Goal: Task Accomplishment & Management: Manage account settings

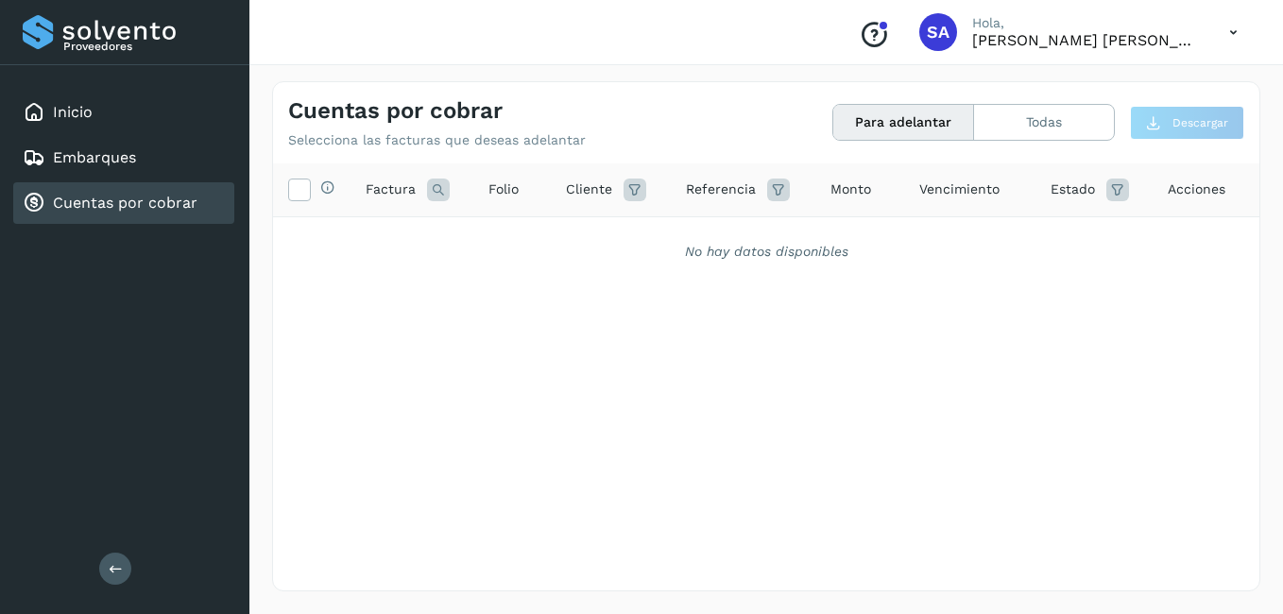
click at [111, 188] on div "Cuentas por cobrar" at bounding box center [123, 203] width 221 height 42
click at [88, 124] on div "Inicio" at bounding box center [123, 113] width 221 height 42
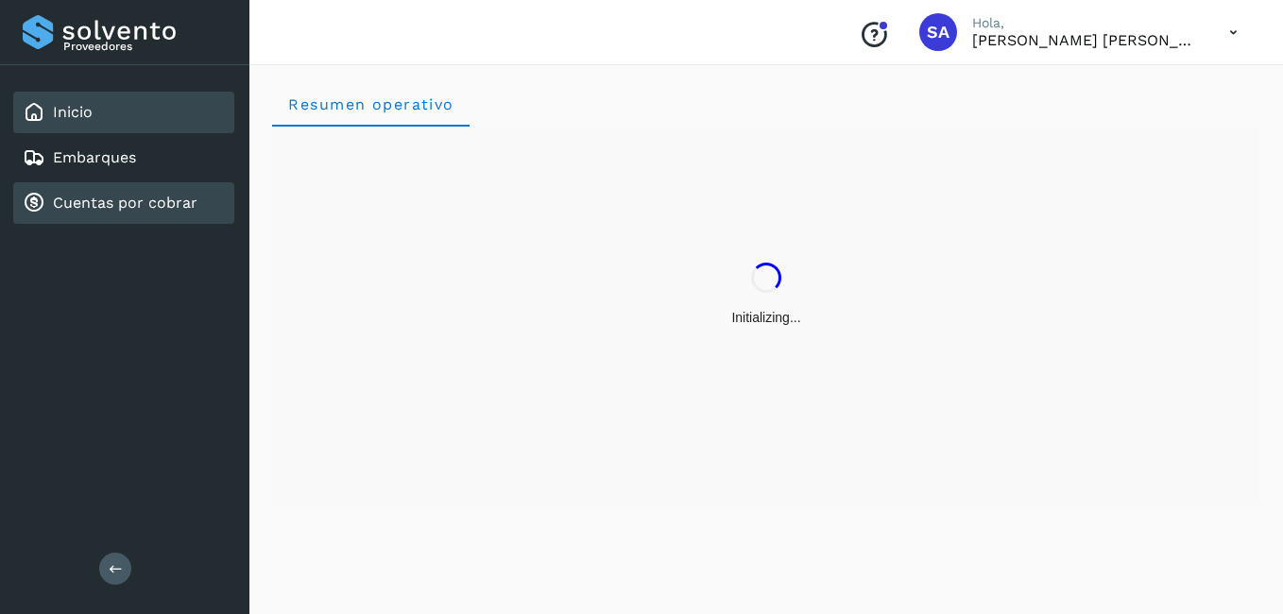
click at [104, 200] on link "Cuentas por cobrar" at bounding box center [125, 203] width 145 height 18
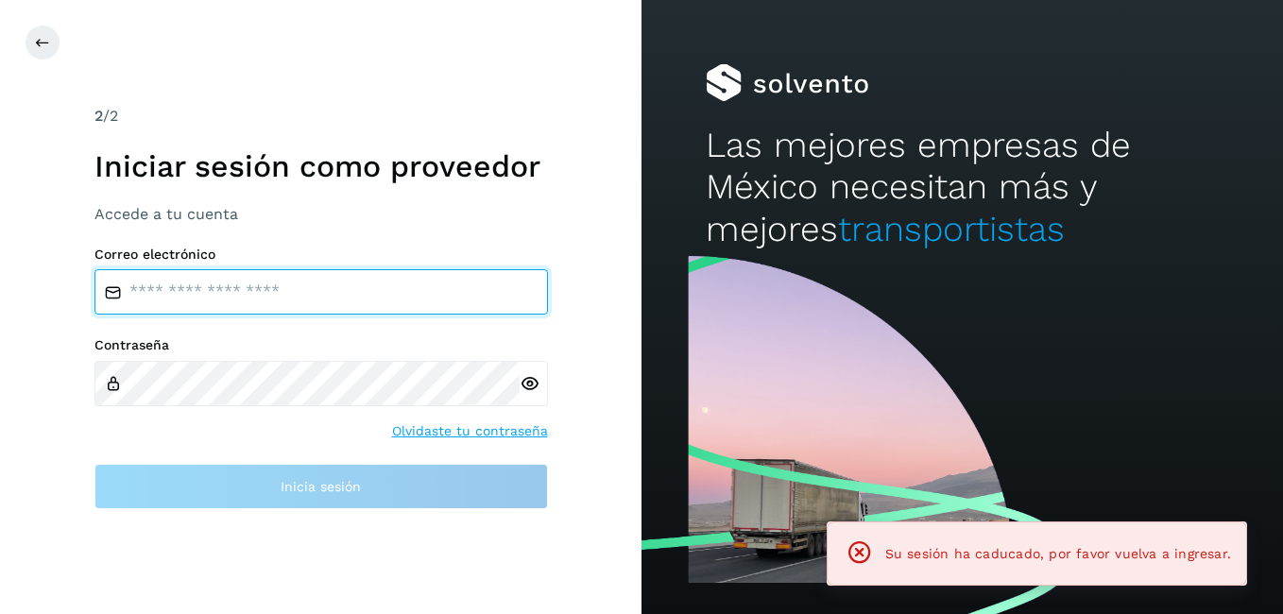
type input "**********"
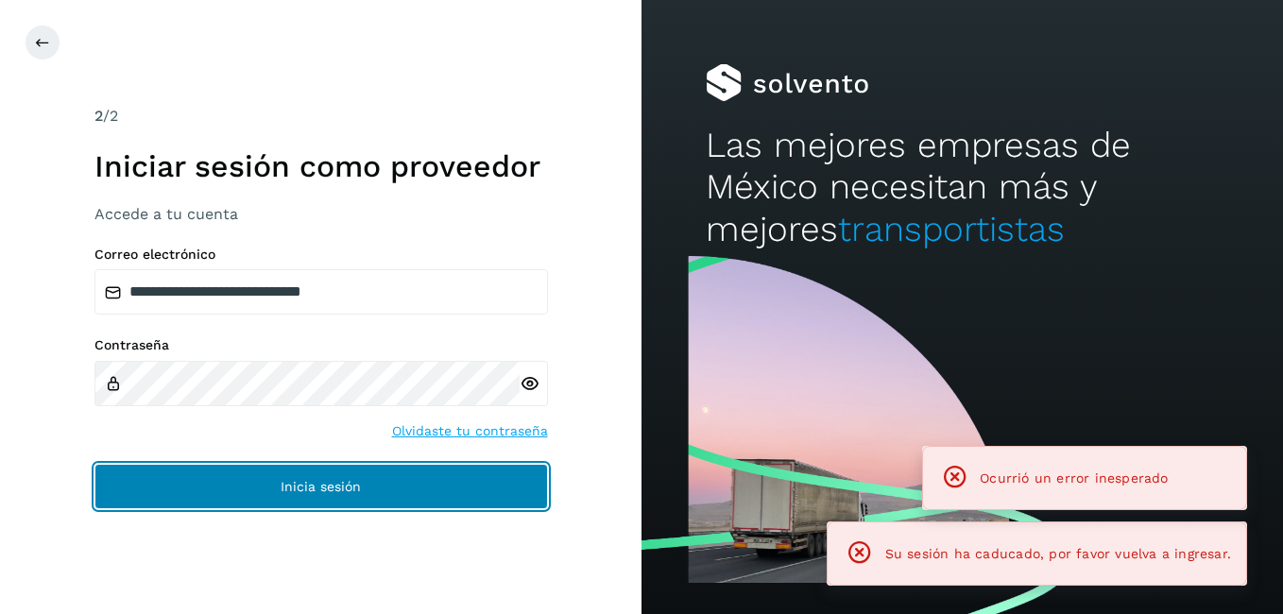
click at [228, 482] on button "Inicia sesión" at bounding box center [320, 486] width 453 height 45
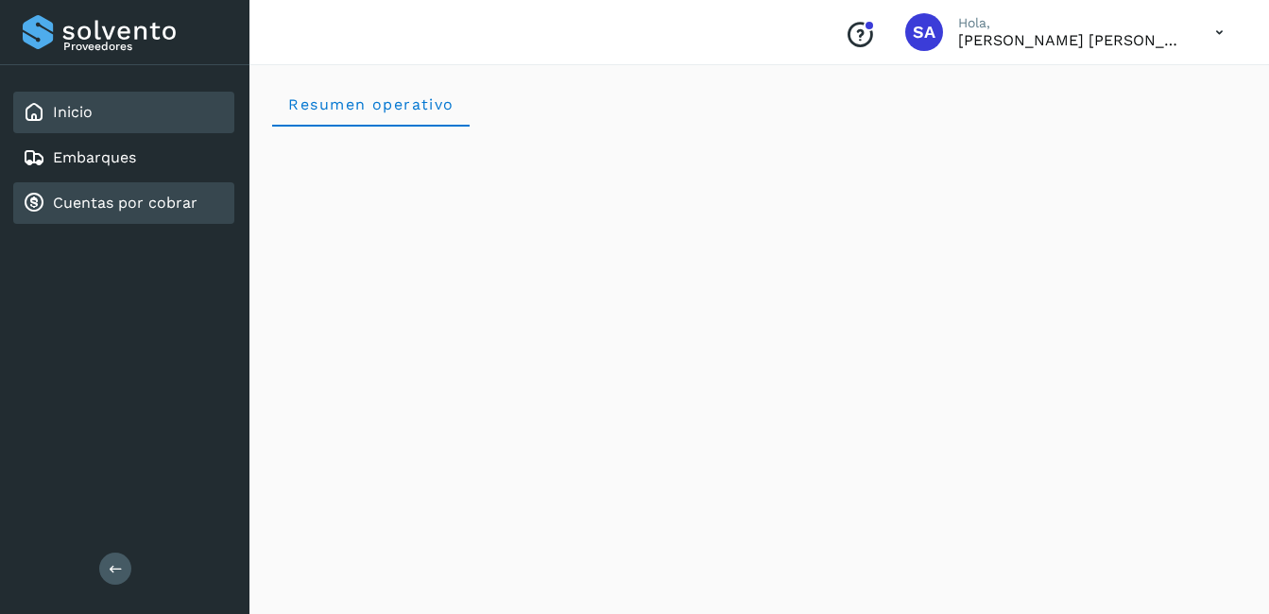
click at [115, 210] on link "Cuentas por cobrar" at bounding box center [125, 203] width 145 height 18
